Goal: Task Accomplishment & Management: Complete application form

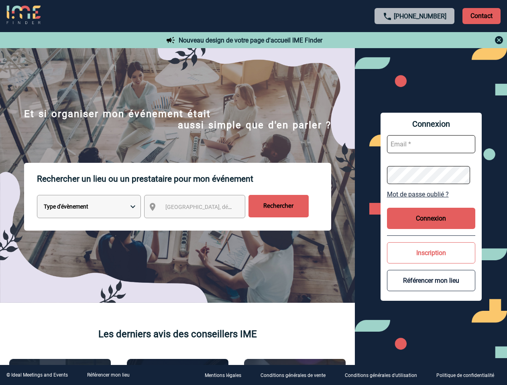
click at [253, 193] on p "Rechercher un lieu ou un prestataire pour mon événement" at bounding box center [184, 179] width 294 height 32
click at [481, 16] on p "Contact" at bounding box center [481, 16] width 38 height 16
click at [415, 40] on div at bounding box center [414, 40] width 179 height 10
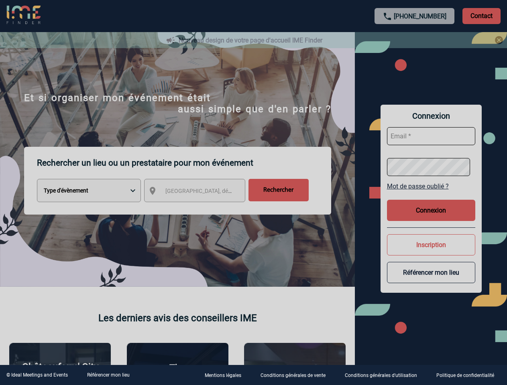
click at [202, 208] on div at bounding box center [253, 192] width 507 height 385
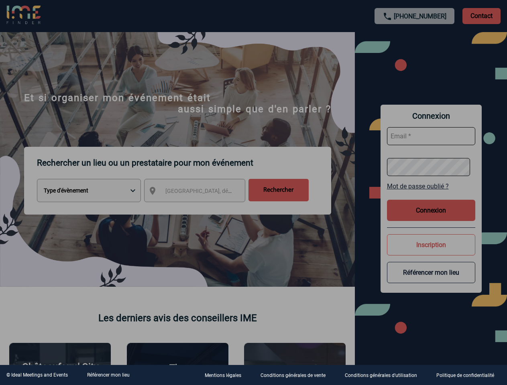
click at [431, 194] on div at bounding box center [253, 192] width 507 height 385
click at [431, 218] on div at bounding box center [253, 192] width 507 height 385
click at [431, 253] on div at bounding box center [253, 192] width 507 height 385
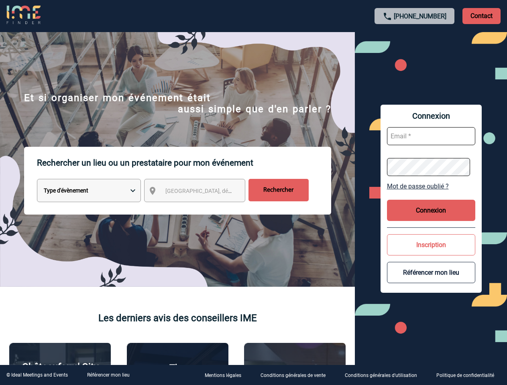
click at [431, 281] on button "Référencer mon lieu" at bounding box center [431, 272] width 88 height 21
click at [108, 375] on link "Référencer mon lieu" at bounding box center [108, 375] width 43 height 6
